Goal: Information Seeking & Learning: Learn about a topic

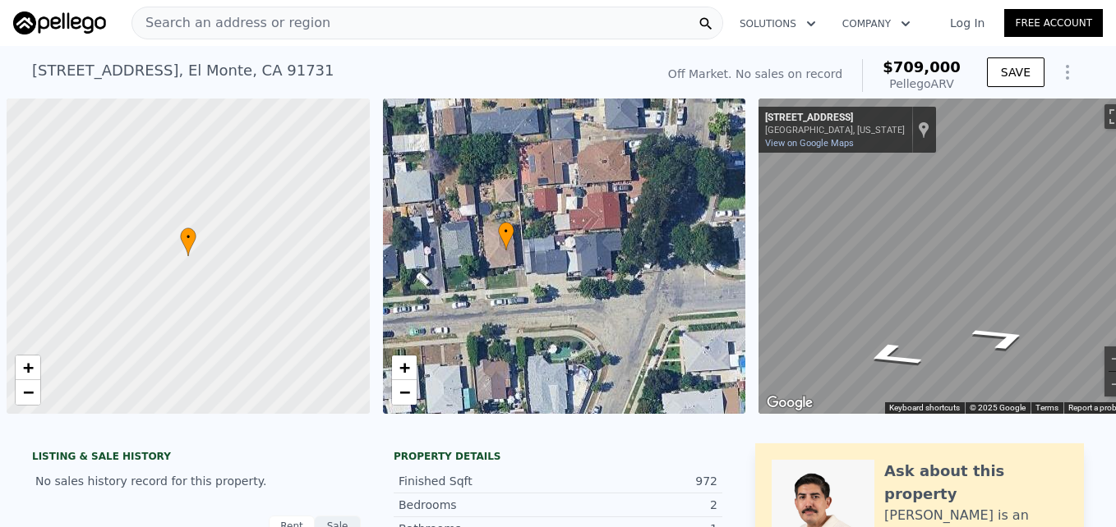
scroll to position [0, 31]
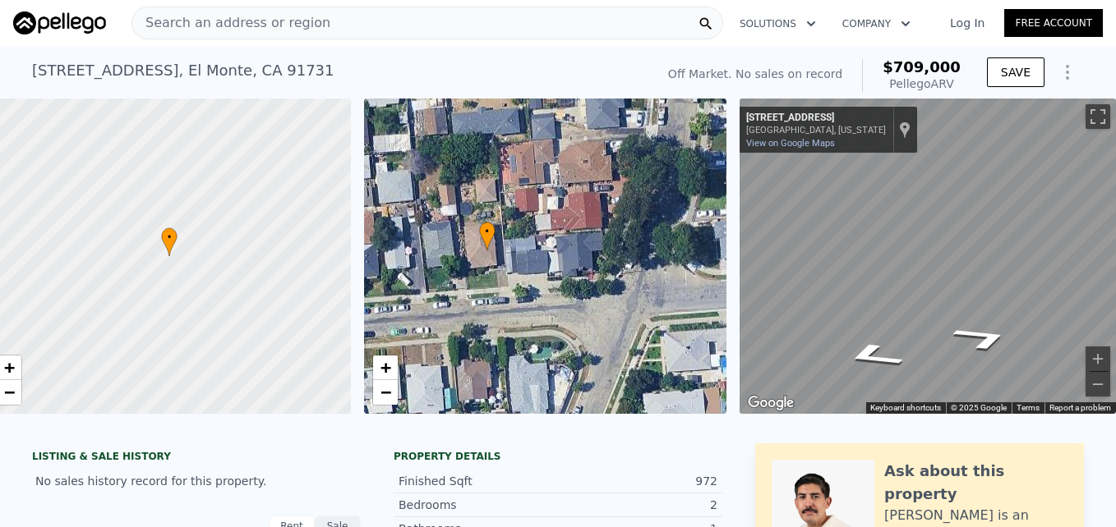
click at [279, 14] on span "Search an address or region" at bounding box center [231, 23] width 198 height 20
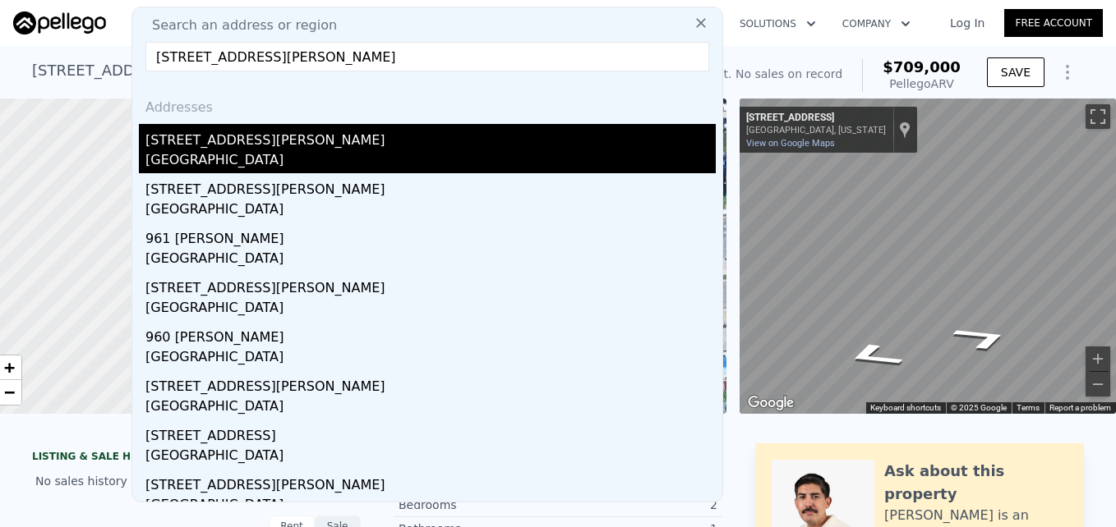
type input "840 Kirkwood Ln, La Habra, CA 90631"
click at [292, 148] on div "[STREET_ADDRESS][PERSON_NAME]" at bounding box center [430, 137] width 570 height 26
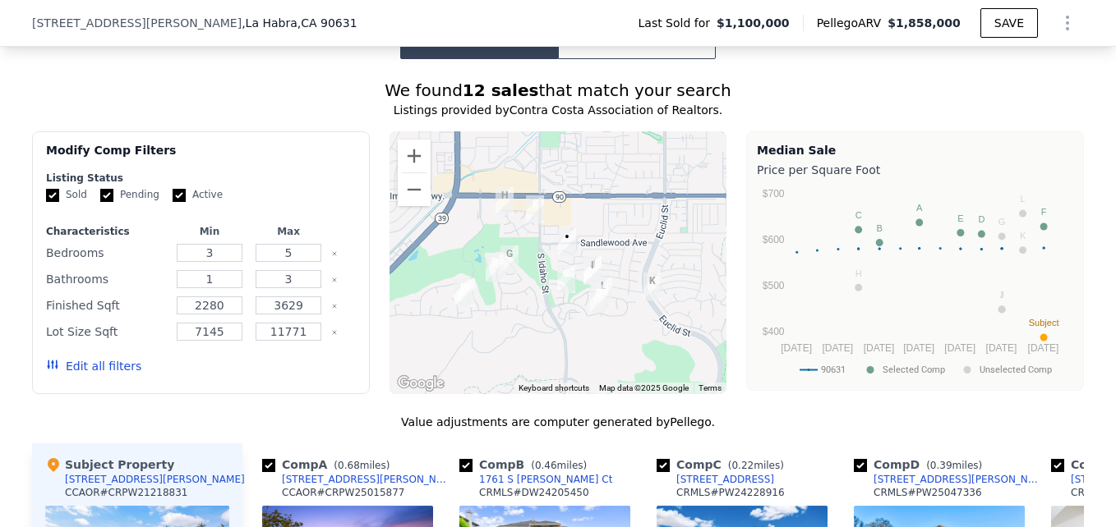
scroll to position [1382, 0]
click at [398, 162] on button "Zoom in" at bounding box center [414, 157] width 33 height 33
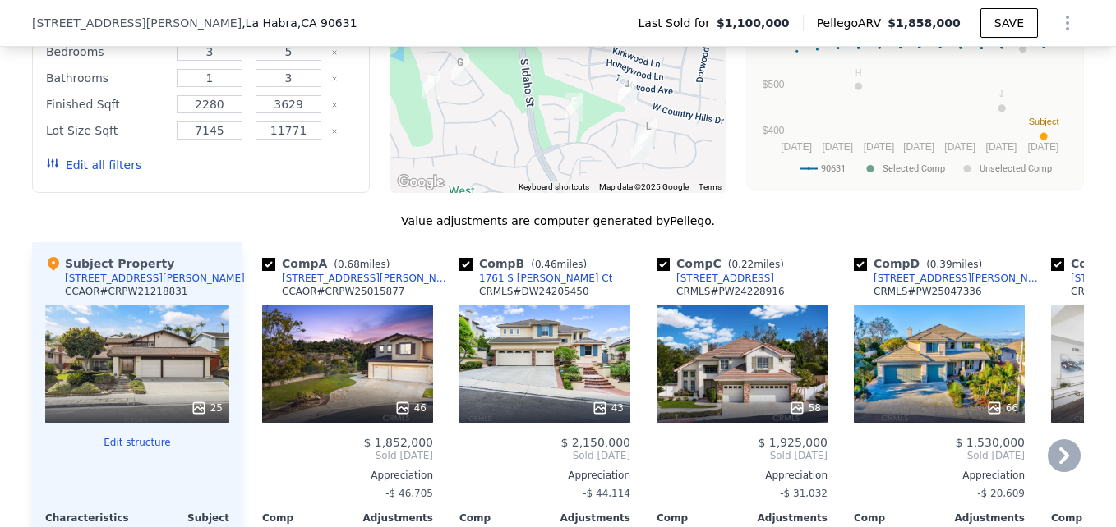
scroll to position [1644, 0]
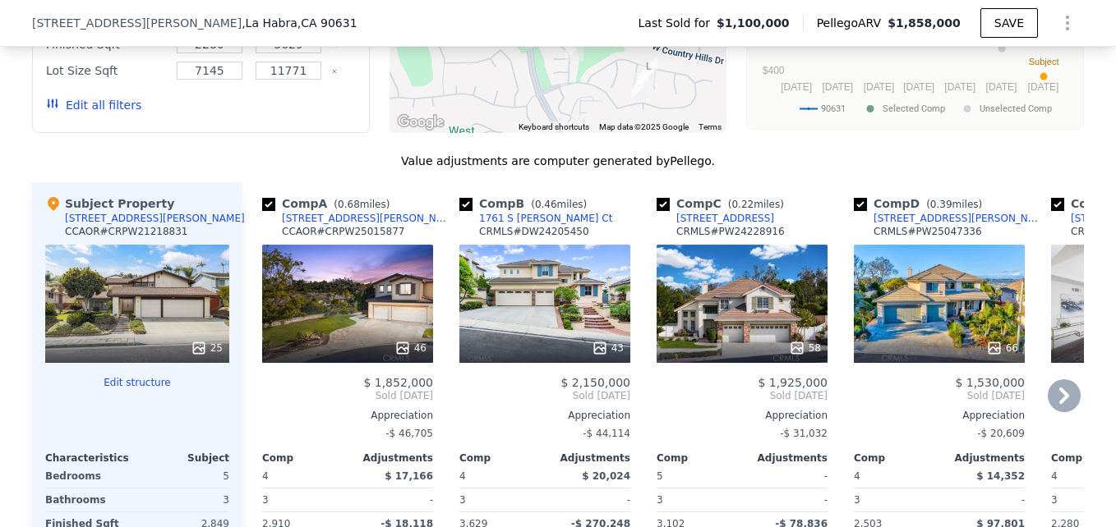
click at [371, 297] on div "46" at bounding box center [347, 304] width 171 height 118
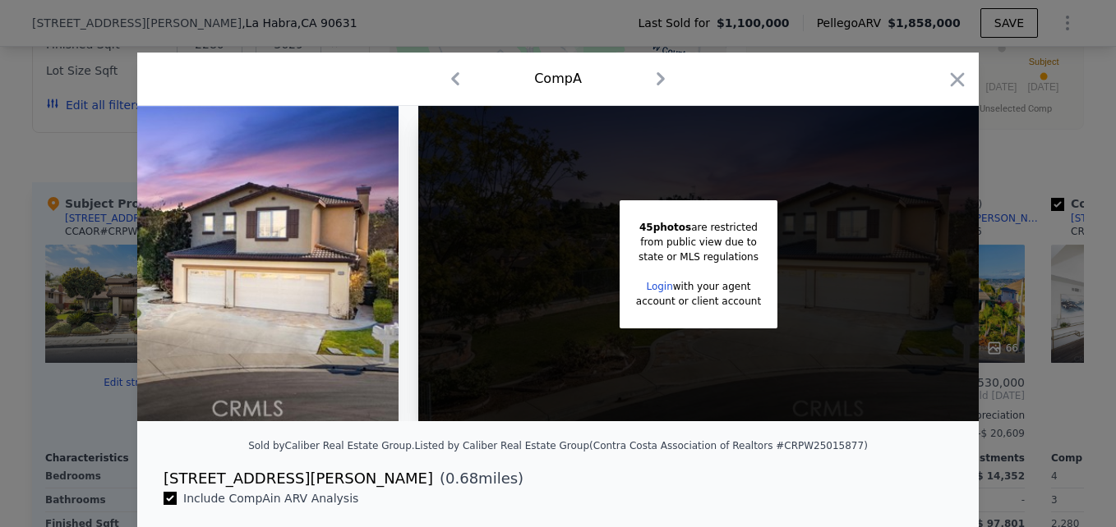
scroll to position [0, 306]
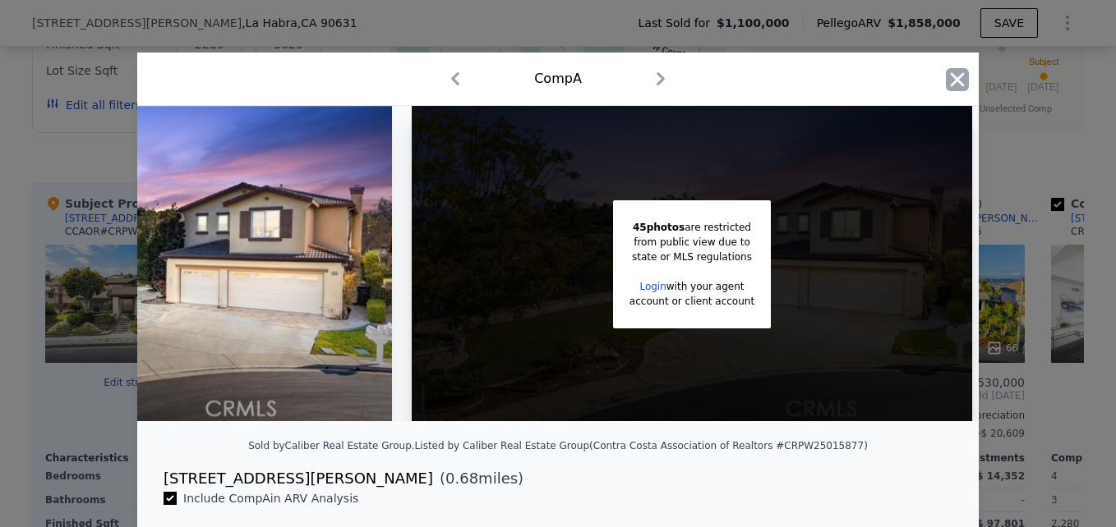
click at [948, 85] on icon "button" at bounding box center [957, 79] width 23 height 23
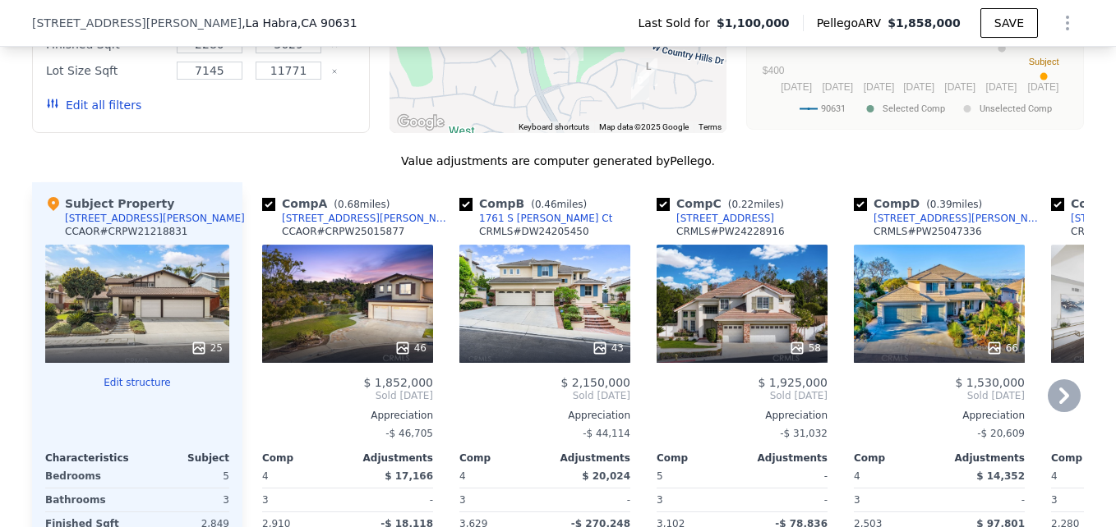
click at [300, 225] on div "[STREET_ADDRESS][PERSON_NAME]" at bounding box center [367, 218] width 171 height 13
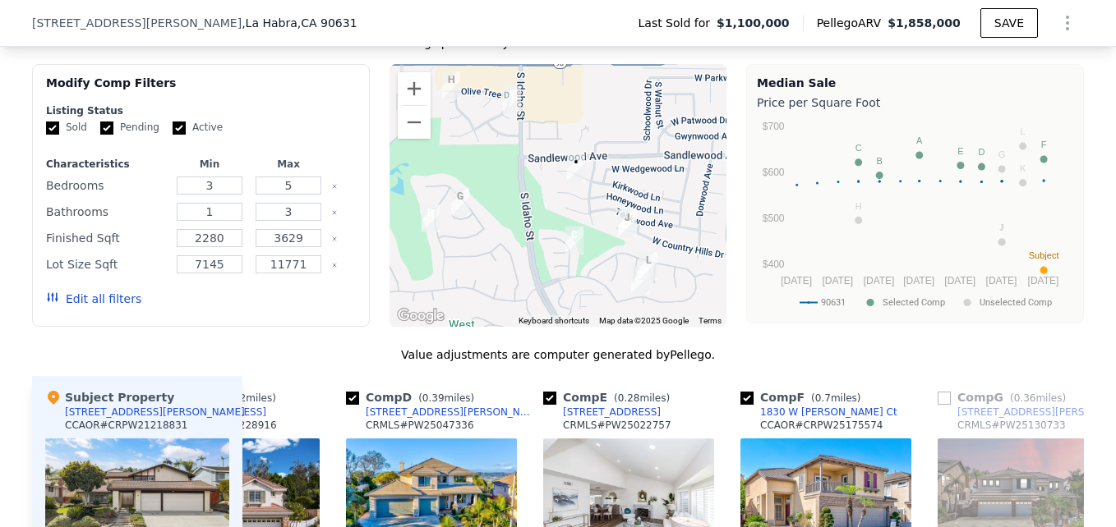
scroll to position [1453, 0]
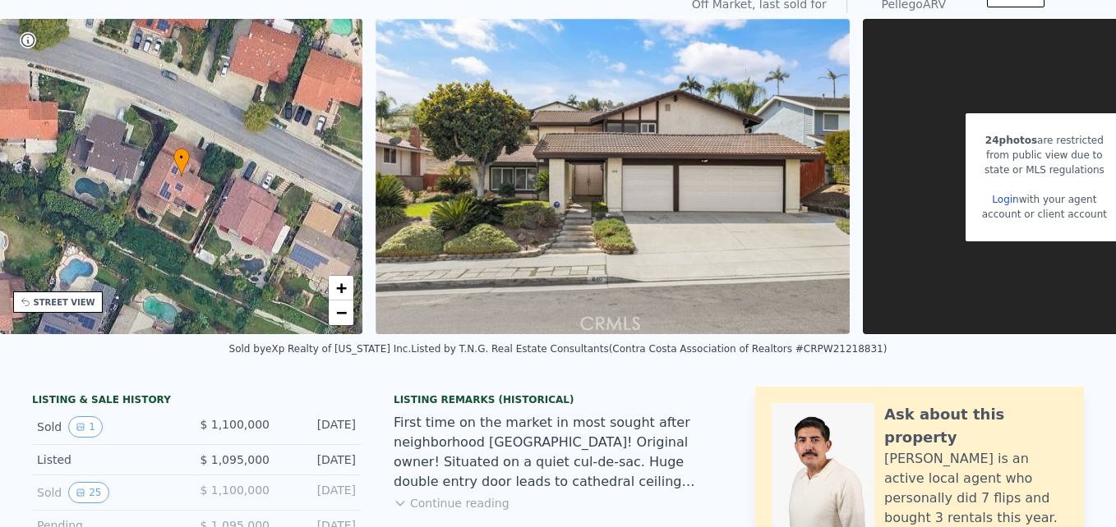
scroll to position [0, 0]
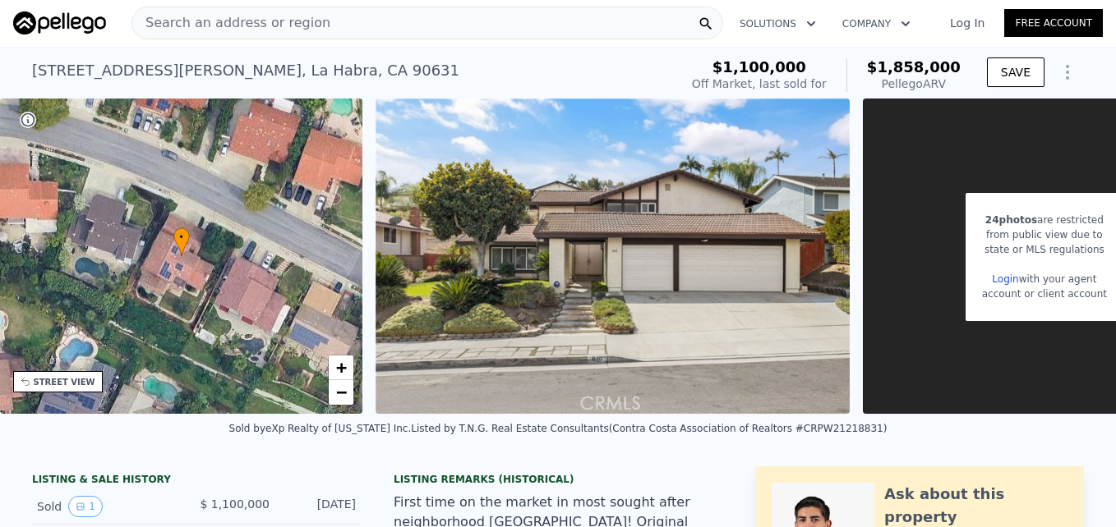
click at [85, 385] on div "STREET VIEW" at bounding box center [65, 382] width 62 height 12
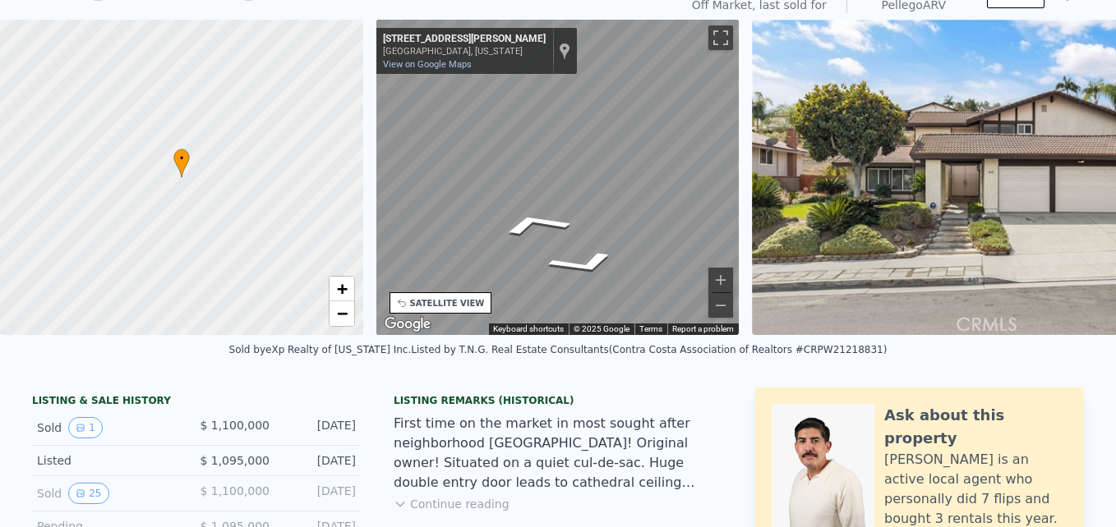
scroll to position [1, 0]
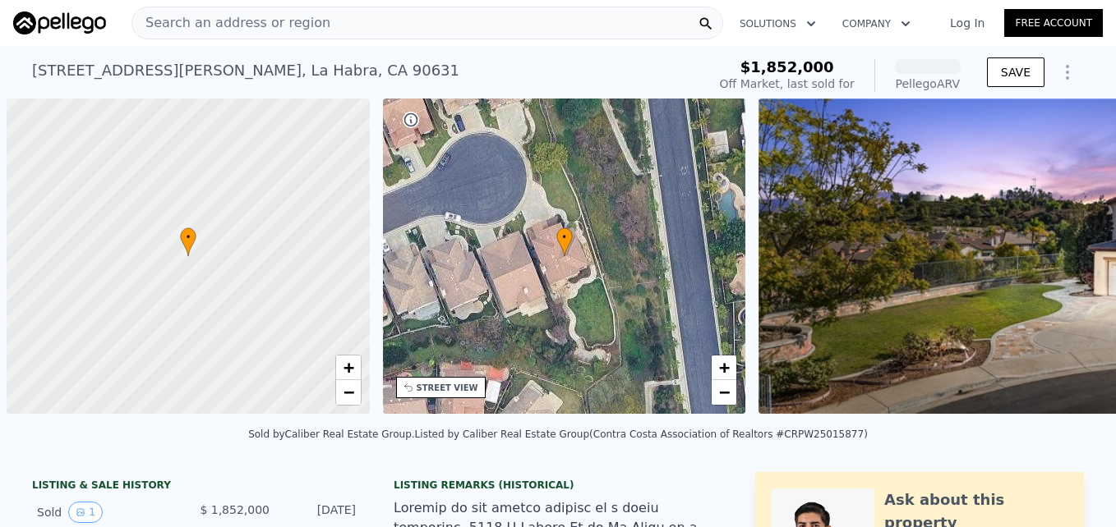
scroll to position [0, 7]
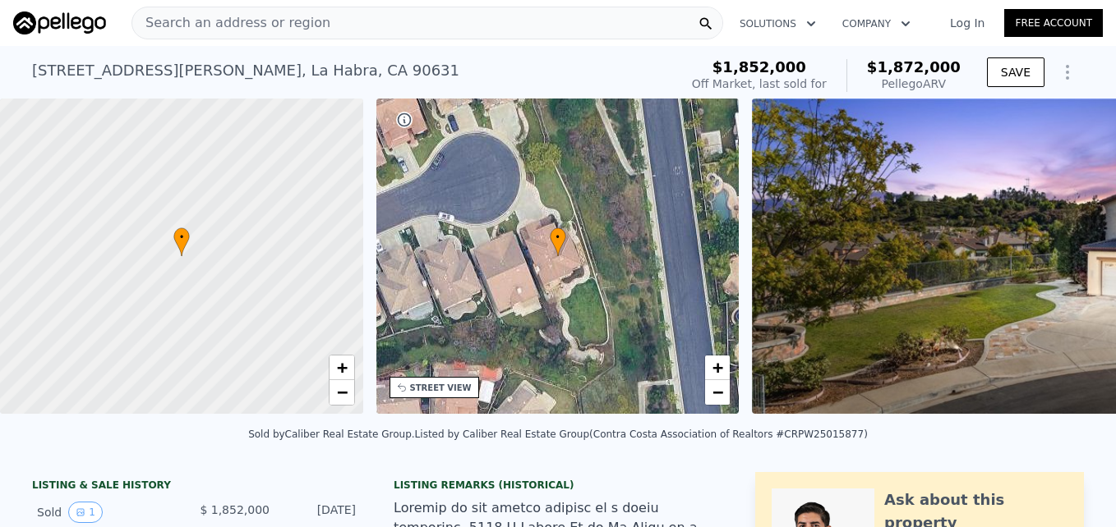
click at [231, 34] on div "Search an address or region" at bounding box center [231, 22] width 198 height 31
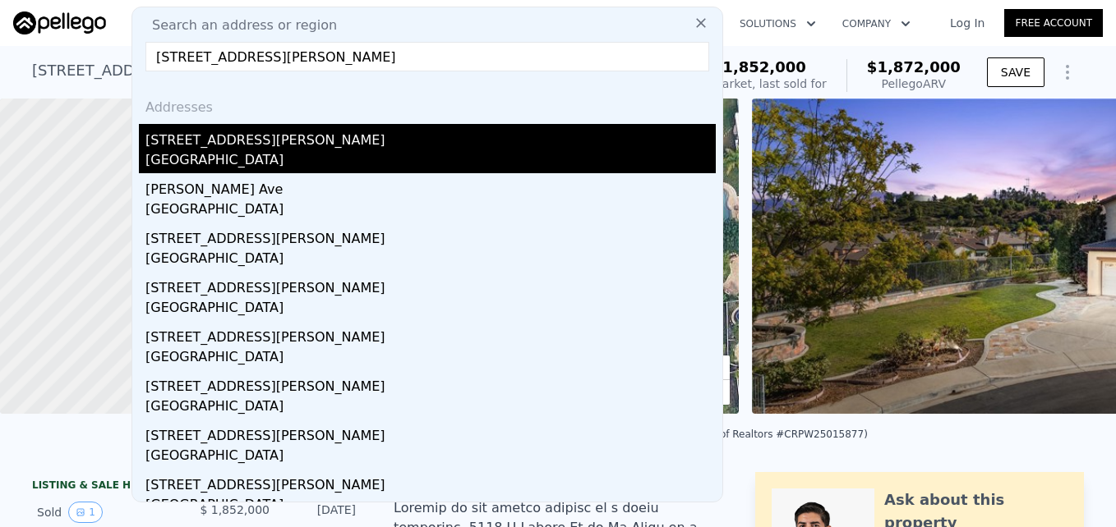
type input "[STREET_ADDRESS][PERSON_NAME]"
click at [303, 161] on div "[GEOGRAPHIC_DATA]" at bounding box center [430, 161] width 570 height 23
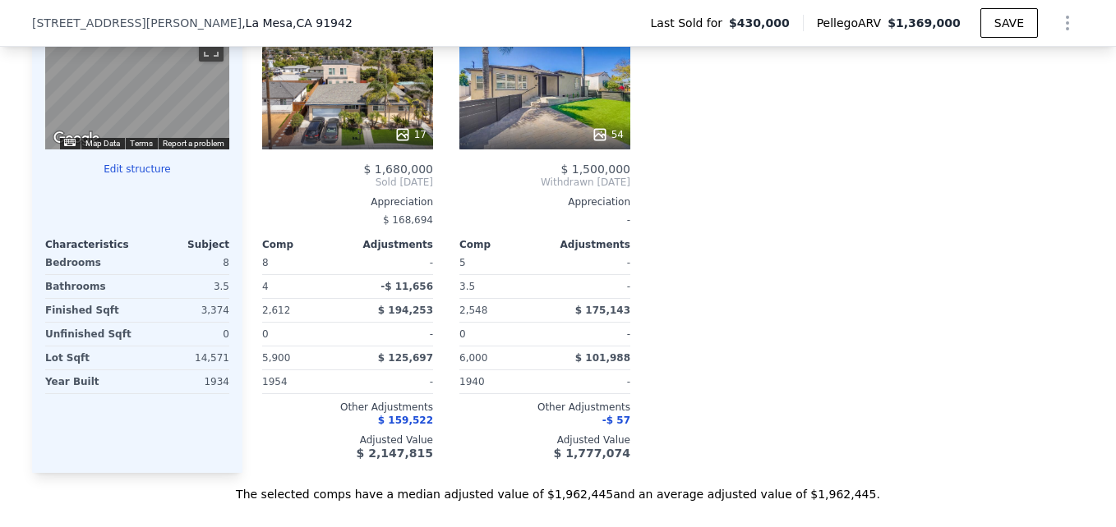
scroll to position [1757, 0]
